Goal: Transaction & Acquisition: Purchase product/service

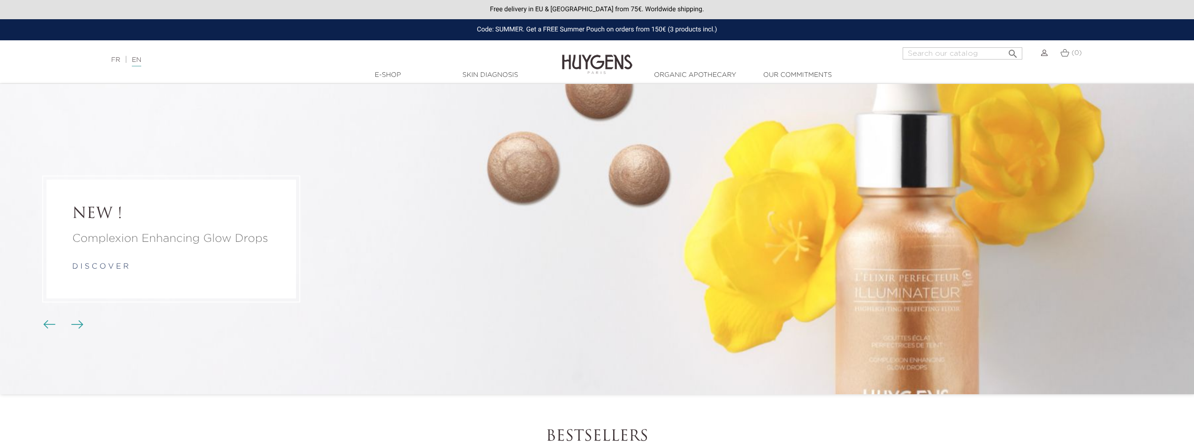
drag, startPoint x: 268, startPoint y: 250, endPoint x: 279, endPoint y: 114, distance: 135.6
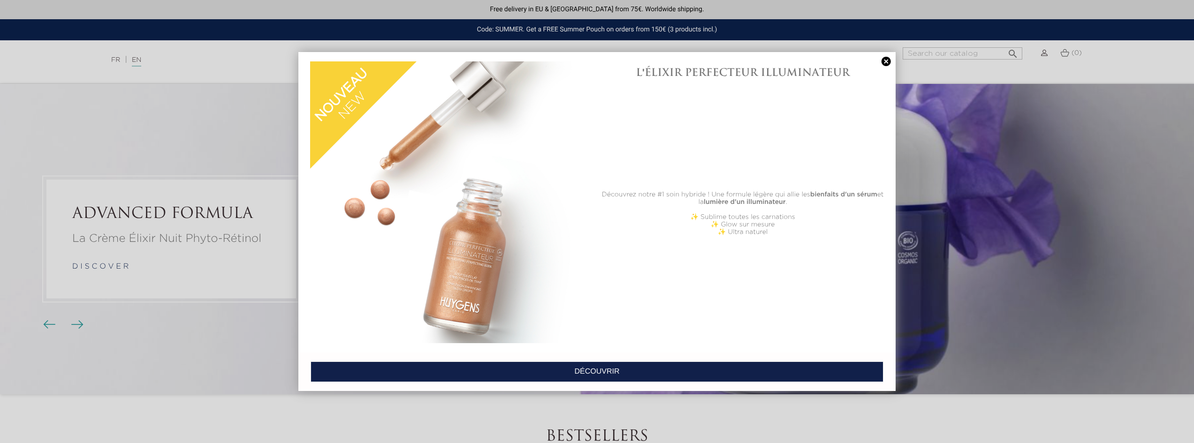
click at [886, 65] on link at bounding box center [886, 62] width 13 height 10
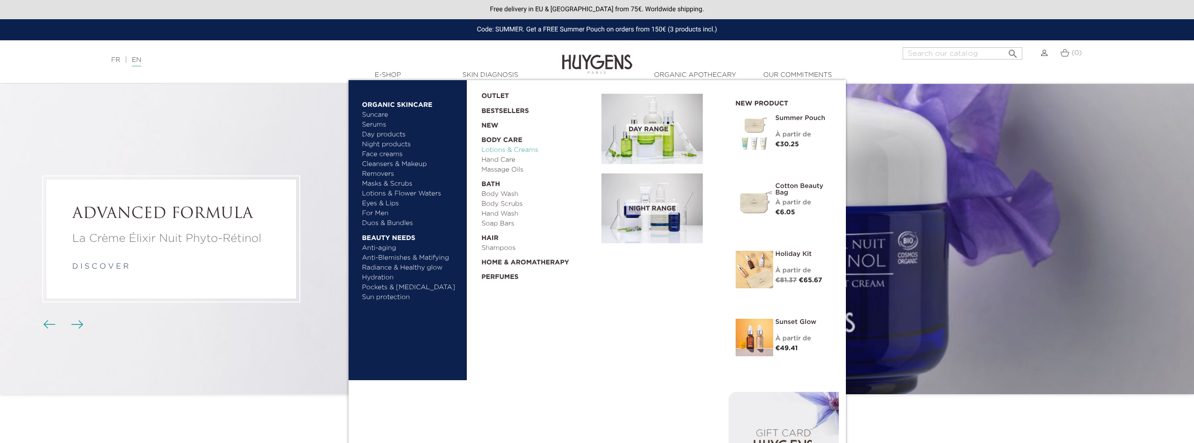
click at [498, 150] on link "Lotions & Creams" at bounding box center [538, 150] width 114 height 10
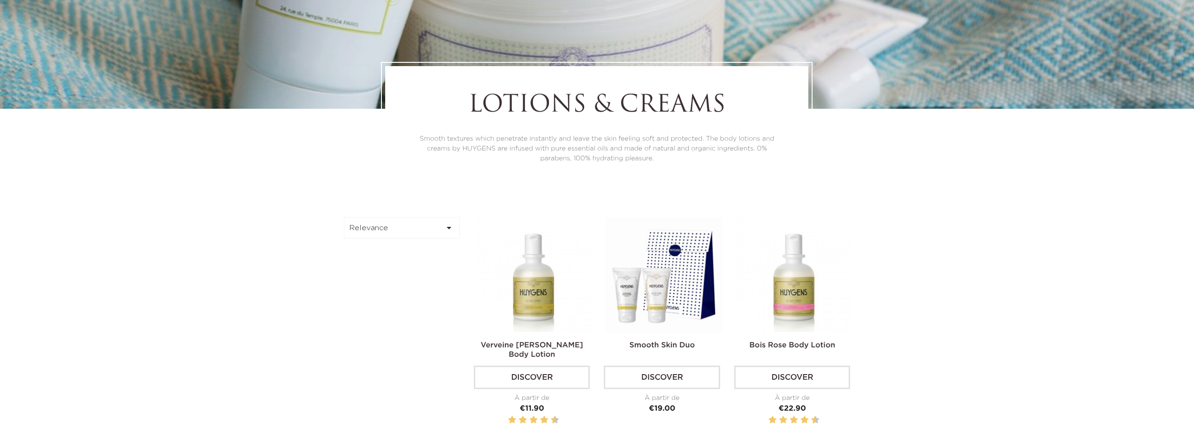
scroll to position [375, 0]
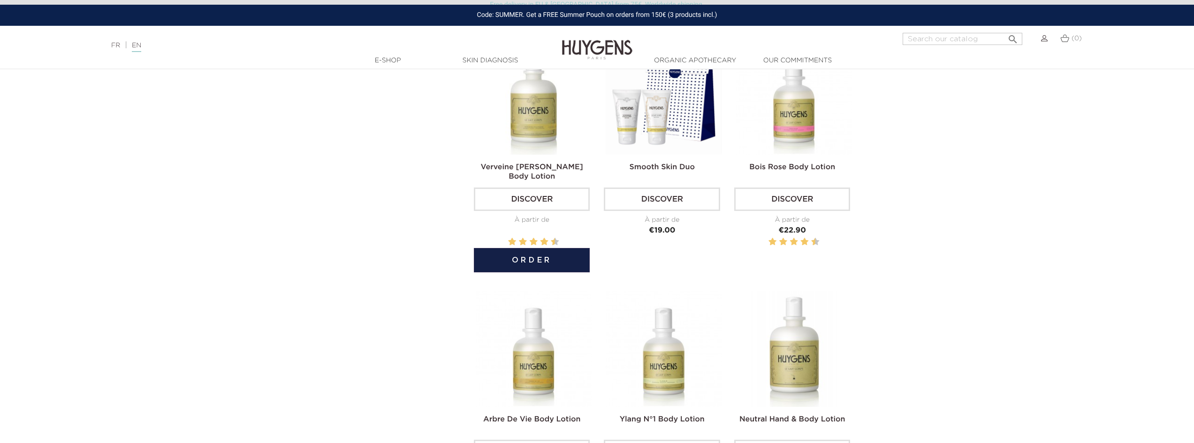
click at [541, 151] on img at bounding box center [534, 97] width 116 height 116
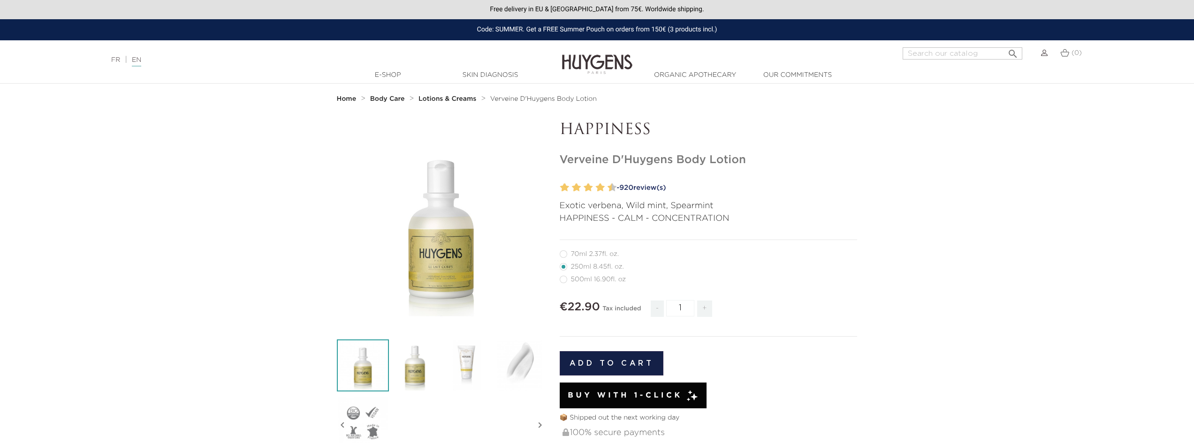
click at [562, 254] on label5"] "70ml 2.37fl. oz." at bounding box center [595, 255] width 70 height 8
radio input "true"
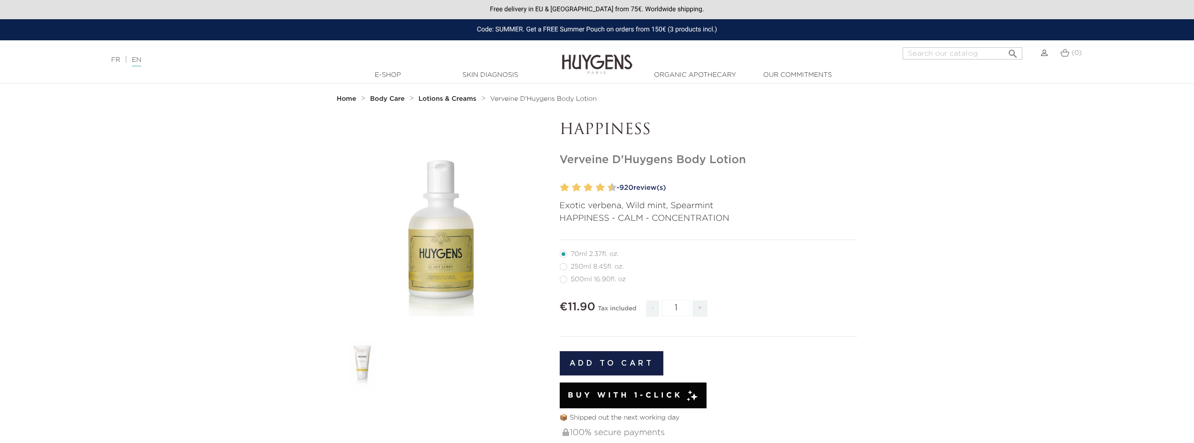
click at [566, 266] on label1"] "250ml 8.45fl. oz." at bounding box center [598, 267] width 76 height 8
radio input "true"
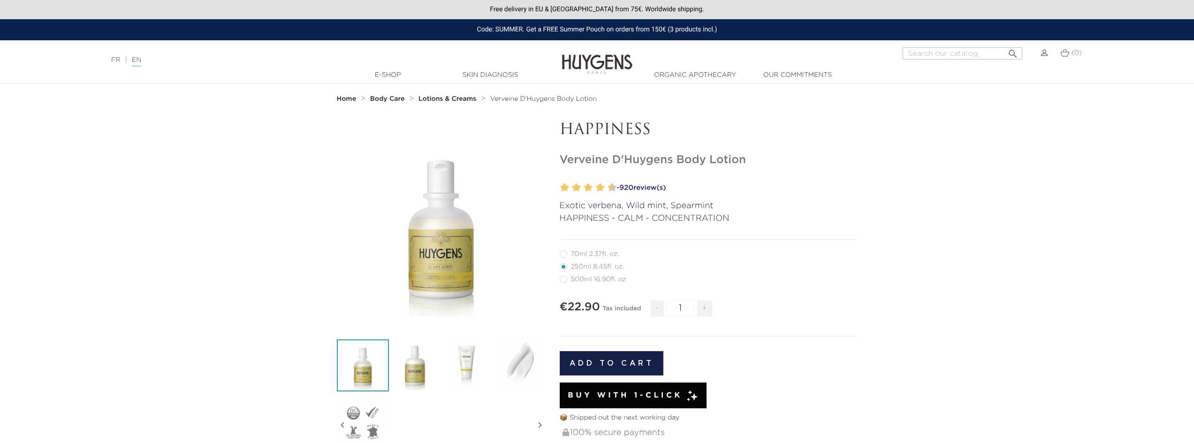
click at [564, 281] on label36"] "500ml 16.90fl. oz" at bounding box center [599, 280] width 78 height 8
radio input "true"
click at [562, 256] on label5"] "70ml 2.37fl. oz." at bounding box center [595, 255] width 70 height 8
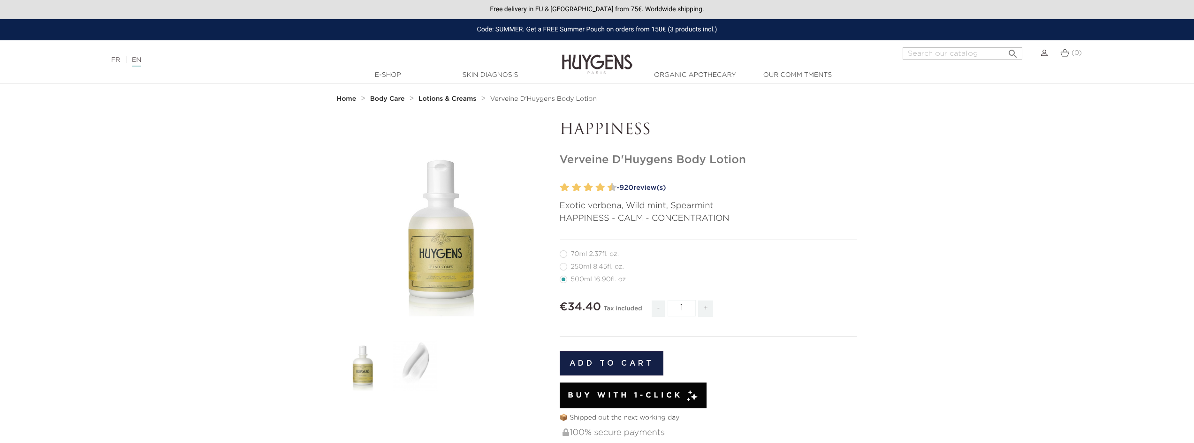
radio input "true"
click at [564, 267] on label1"] "250ml 8.45fl. oz." at bounding box center [598, 267] width 76 height 8
radio input "true"
click at [564, 279] on label36"] "500ml 16.90fl. oz" at bounding box center [599, 280] width 78 height 8
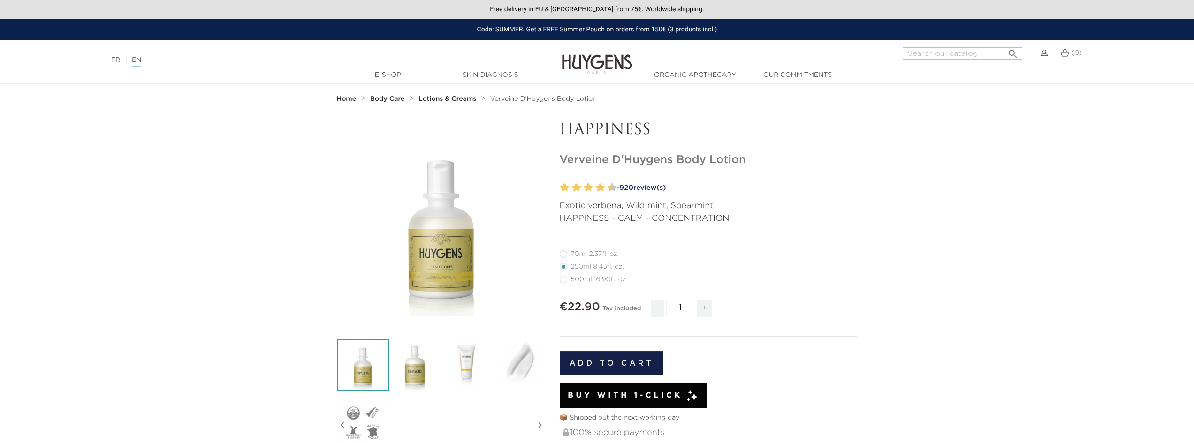
radio input "true"
click at [1049, 298] on section "  " at bounding box center [597, 387] width 1194 height 531
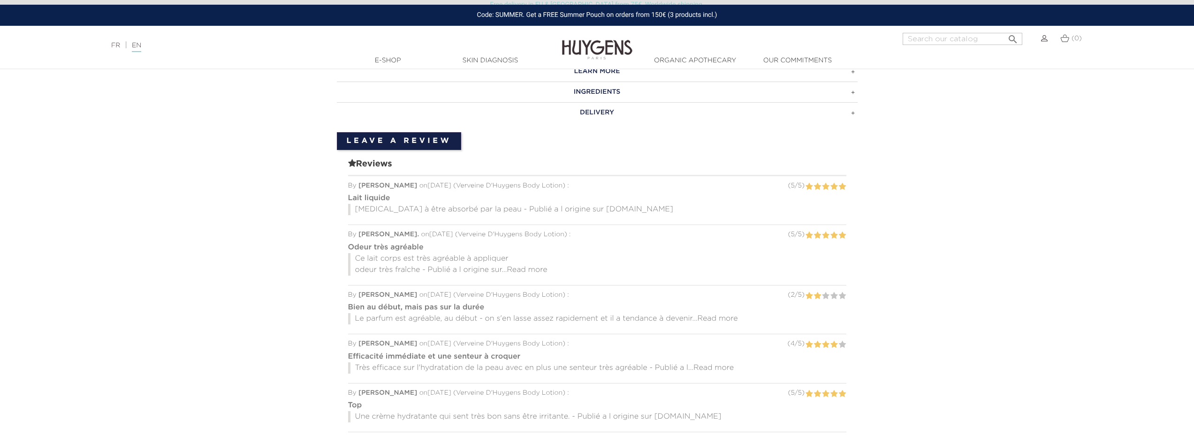
scroll to position [610, 0]
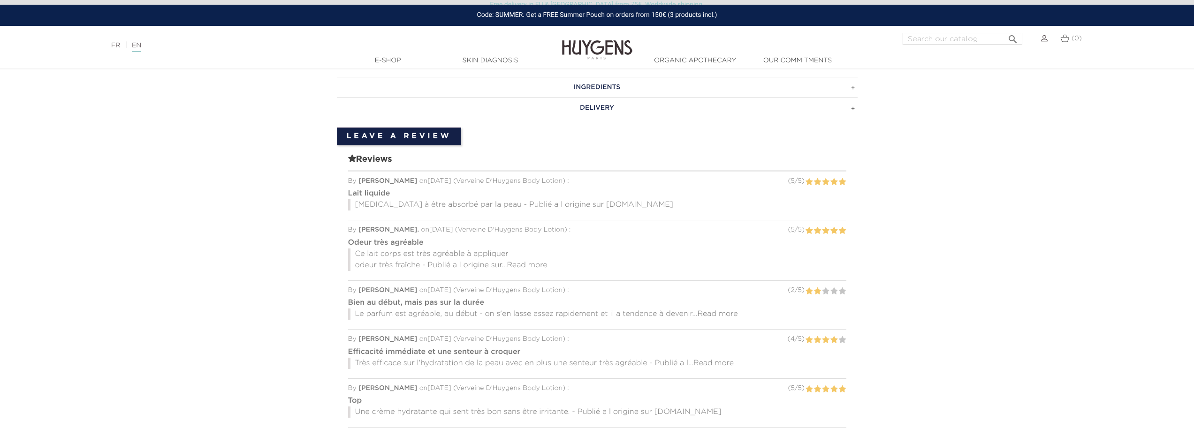
click at [904, 252] on section "LEARN MORE Apply by massaging on clean and [MEDICAL_DATA]. INGREDIENTS DELIVERY" at bounding box center [597, 272] width 1194 height 461
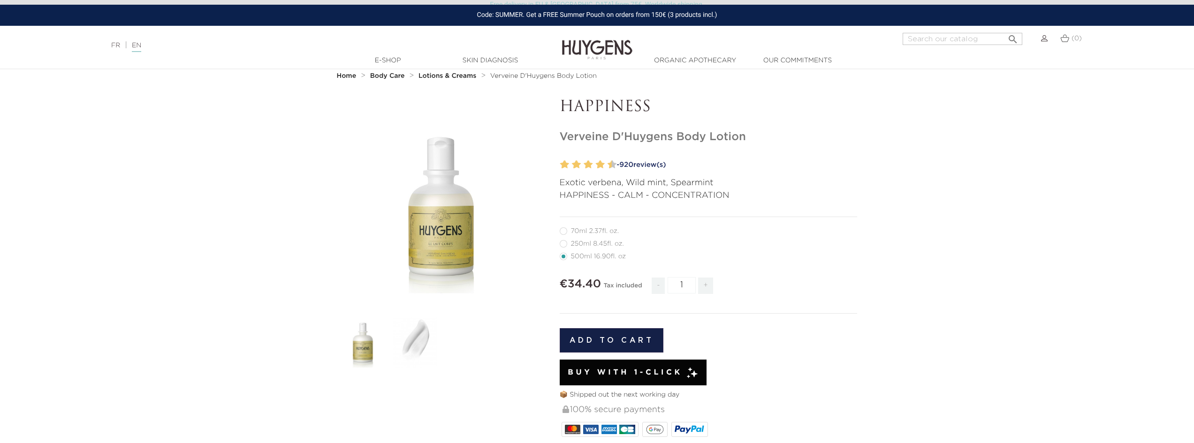
scroll to position [0, 0]
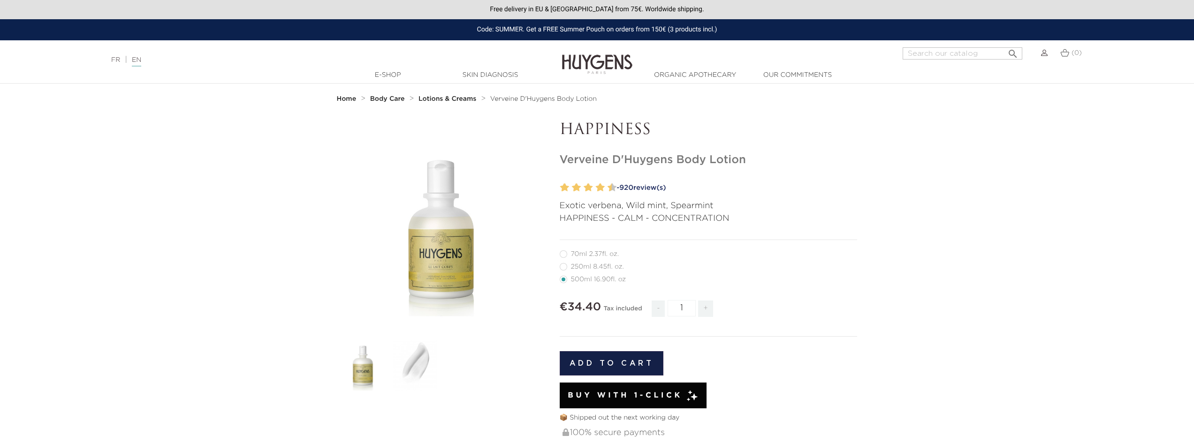
drag, startPoint x: 868, startPoint y: 307, endPoint x: 836, endPoint y: 199, distance: 112.5
